Goal: Information Seeking & Learning: Find specific fact

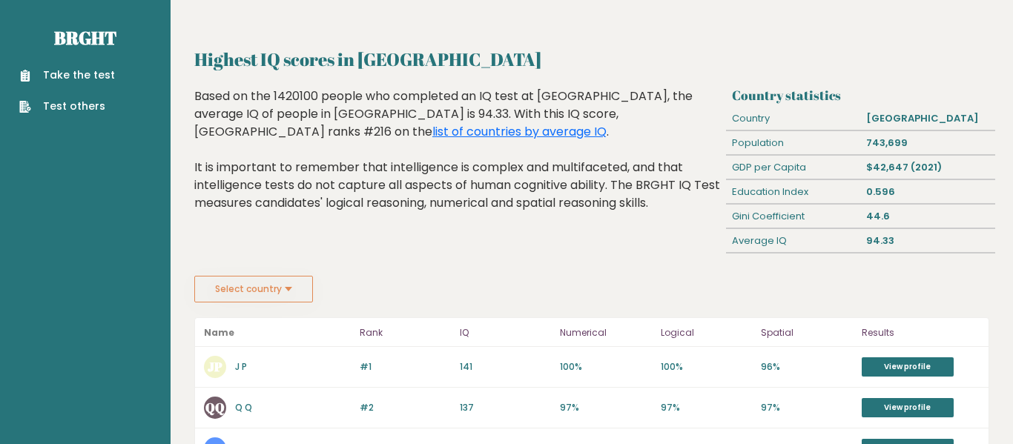
click at [295, 290] on button "Select country" at bounding box center [253, 289] width 119 height 27
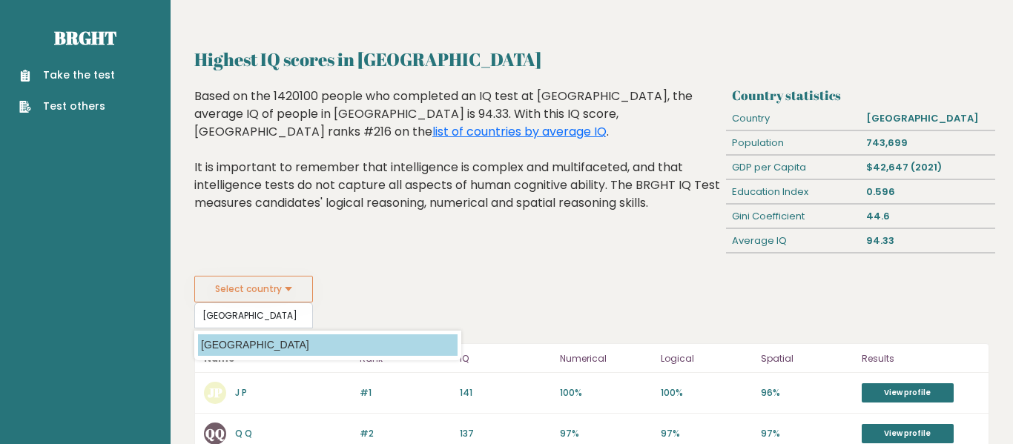
click at [288, 346] on option "[GEOGRAPHIC_DATA]" at bounding box center [328, 345] width 260 height 22
type input "[GEOGRAPHIC_DATA]"
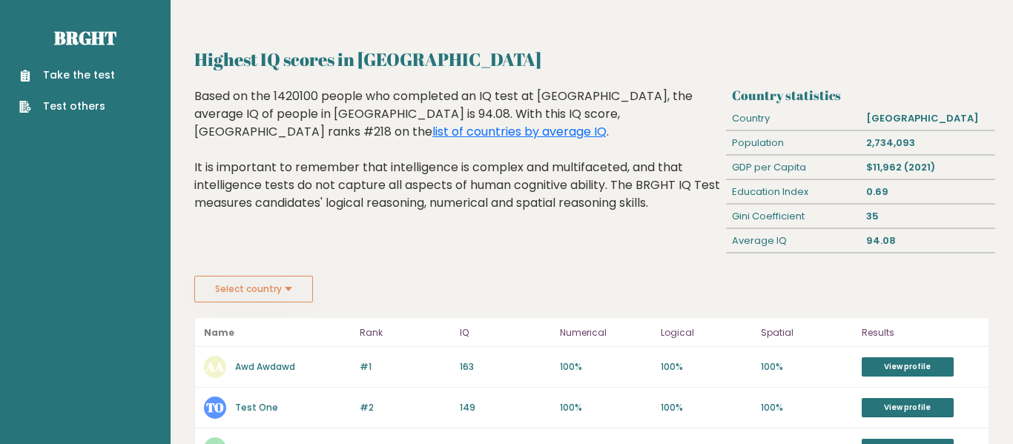
click at [295, 296] on button "Select country" at bounding box center [253, 289] width 119 height 27
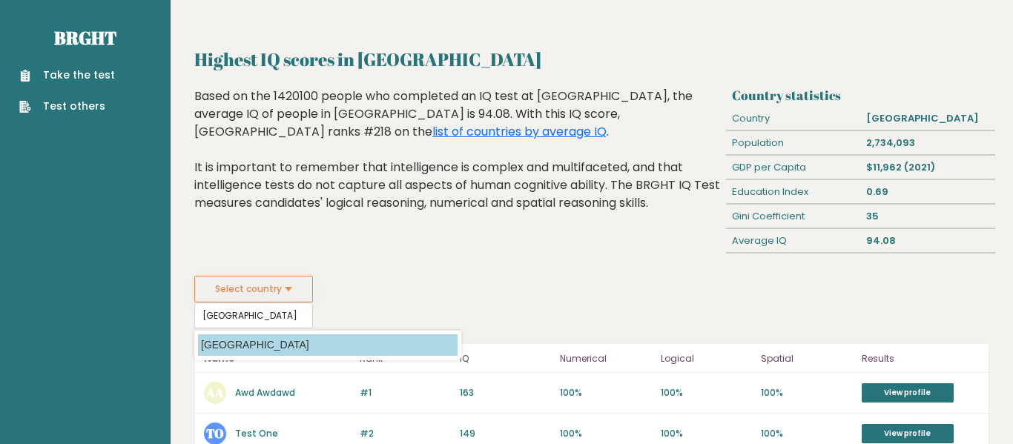
click at [291, 340] on option "[GEOGRAPHIC_DATA]" at bounding box center [328, 345] width 260 height 22
type input "[GEOGRAPHIC_DATA]"
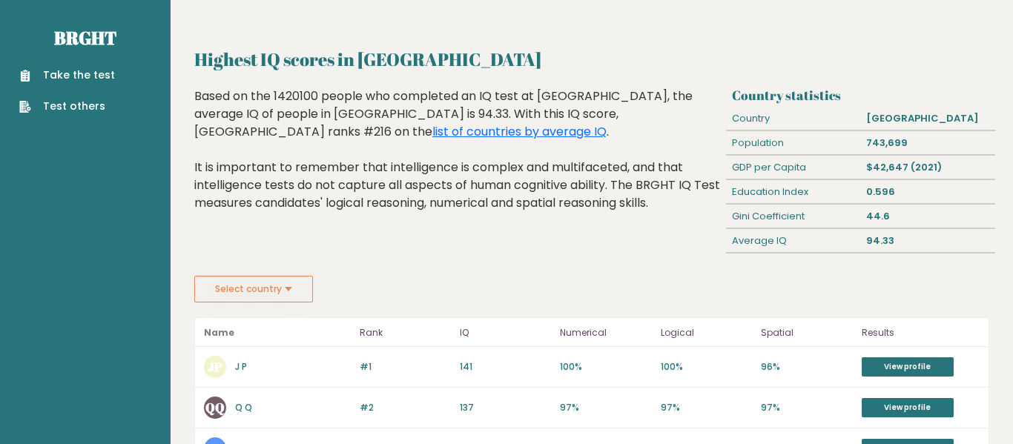
click at [242, 291] on button "Select country" at bounding box center [253, 289] width 119 height 27
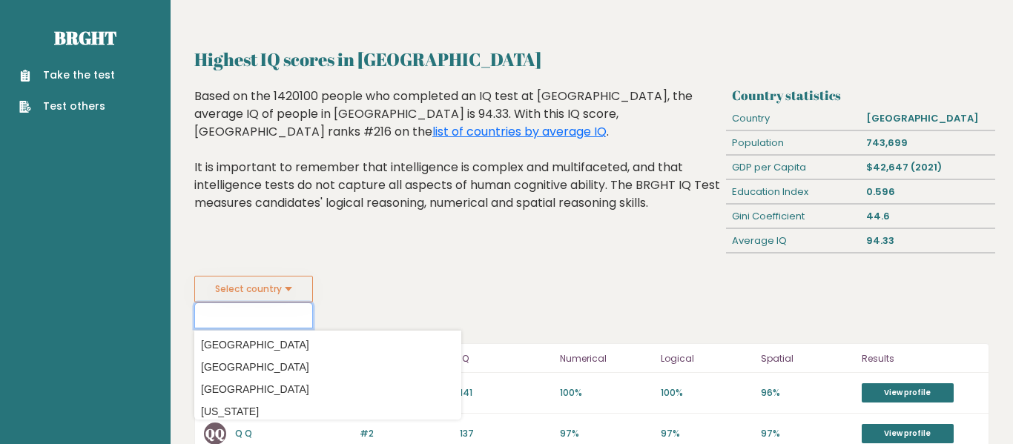
click at [256, 322] on input at bounding box center [253, 316] width 119 height 26
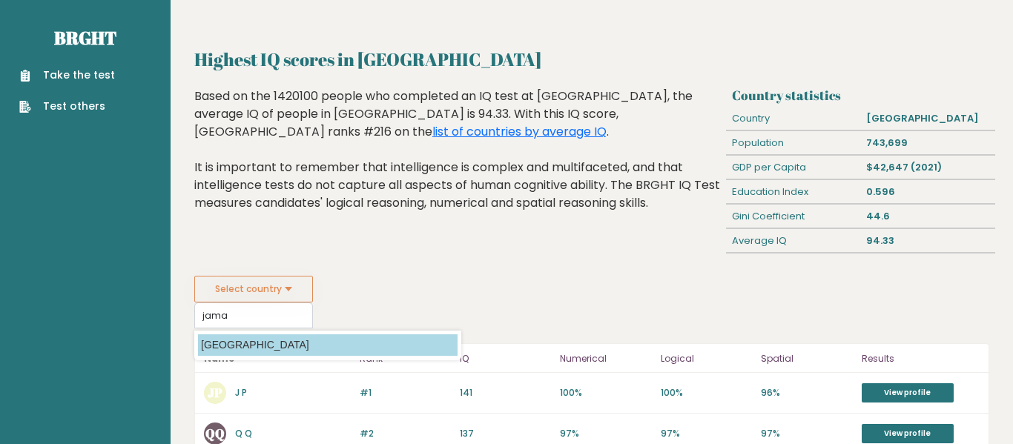
click at [266, 346] on option "[GEOGRAPHIC_DATA]" at bounding box center [328, 345] width 260 height 22
type input "[GEOGRAPHIC_DATA]"
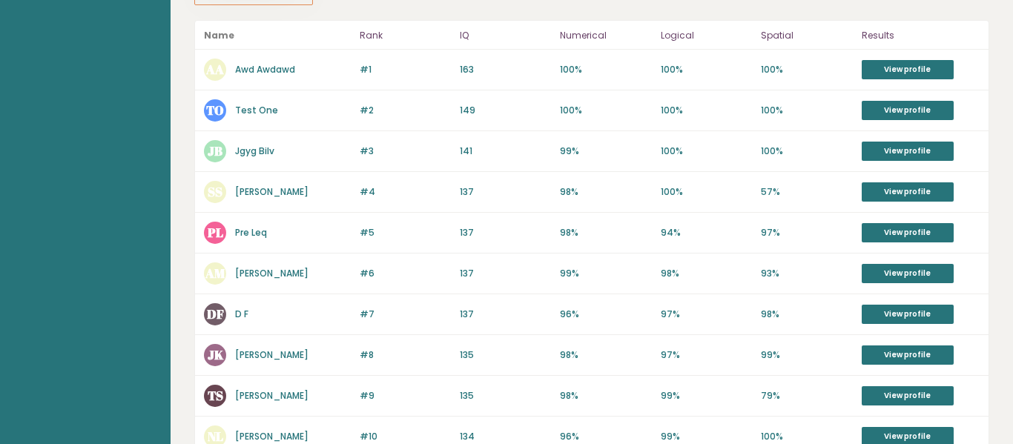
scroll to position [296, 0]
